Goal: Task Accomplishment & Management: Complete application form

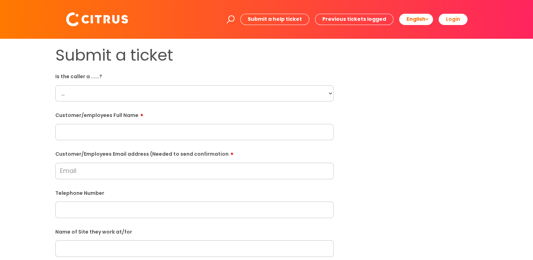
click at [327, 92] on select "... Citrus Customer Citrus Employee Contractor Supplier" at bounding box center [194, 93] width 279 height 16
click at [238, 90] on select "... Citrus Customer Citrus Employee Contractor Supplier" at bounding box center [194, 93] width 279 height 16
click at [327, 92] on select "... Citrus Customer Citrus Employee Contractor Supplier" at bounding box center [194, 93] width 279 height 16
select select "Citrus Employee"
click at [55, 85] on select "... Citrus Customer Citrus Employee Contractor Supplier" at bounding box center [194, 93] width 279 height 16
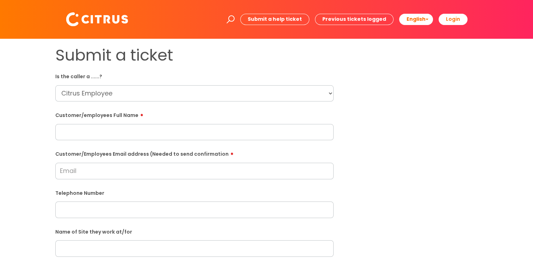
click at [111, 142] on form "Is the caller a ......? ... Citrus Customer Citrus Employee Contractor Supplier…" at bounding box center [194, 256] width 279 height 370
click at [111, 136] on input "text" at bounding box center [194, 132] width 279 height 16
drag, startPoint x: 94, startPoint y: 132, endPoint x: 39, endPoint y: 135, distance: 54.7
click at [39, 135] on div "Submit a ticket Is the caller a ......? ... Citrus Customer Citrus Employee Con…" at bounding box center [266, 249] width 519 height 406
paste input "Jebet"
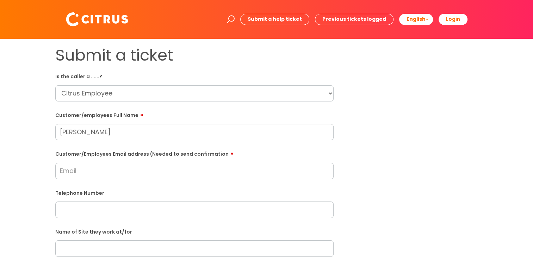
type input "Judith Jebet"
click at [85, 212] on input "text" at bounding box center [194, 210] width 279 height 16
drag, startPoint x: 84, startPoint y: 210, endPoint x: 24, endPoint y: 212, distance: 60.3
click at [25, 212] on div "Submit a ticket Is the caller a ......? ... Citrus Customer Citrus Employee Con…" at bounding box center [266, 249] width 519 height 406
paste input "31911"
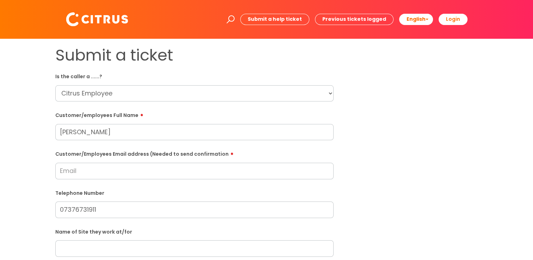
type input "07376731911"
click at [82, 171] on input "Customer/Employees Email address (Needed to send confirmation" at bounding box center [194, 171] width 279 height 16
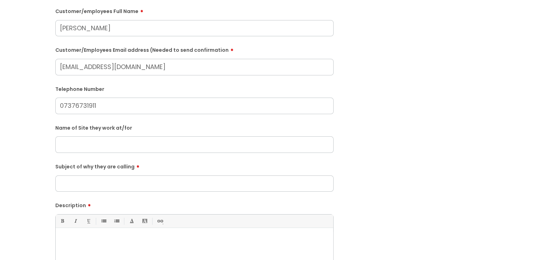
scroll to position [106, 0]
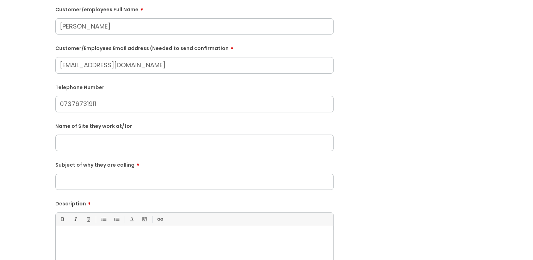
type input "judithngetich840@gmail.com"
click at [67, 143] on input "text" at bounding box center [194, 143] width 279 height 16
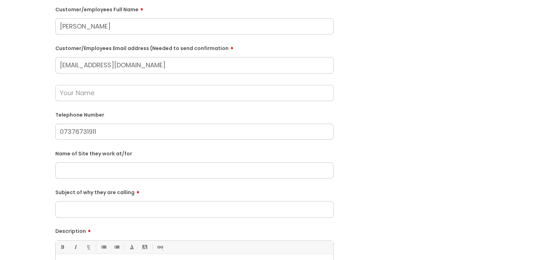
paste input "Drowning Snap"
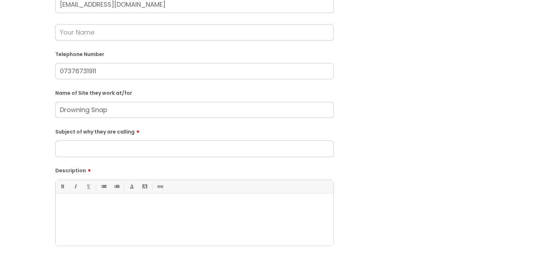
scroll to position [176, 0]
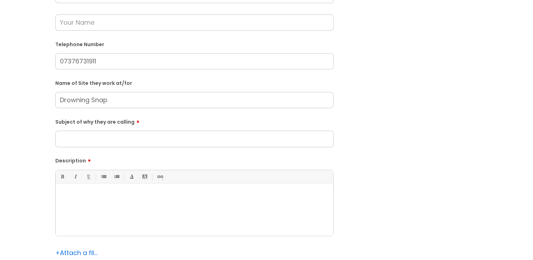
type input "Drowning Snap"
click at [75, 144] on input "Subject of why they are calling" at bounding box center [194, 139] width 279 height 16
type input "Sickness"
click at [78, 191] on div at bounding box center [195, 211] width 278 height 49
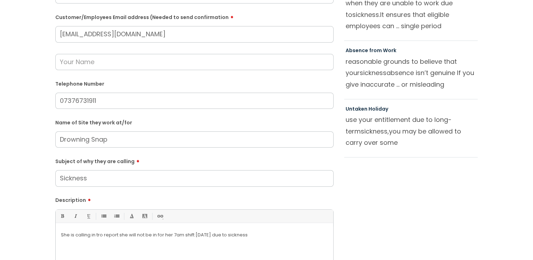
scroll to position [247, 0]
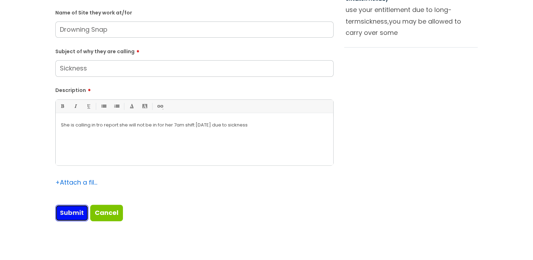
click at [72, 209] on input "Submit" at bounding box center [71, 213] width 33 height 16
type input "Please Wait..."
